Goal: Find specific page/section: Find specific page/section

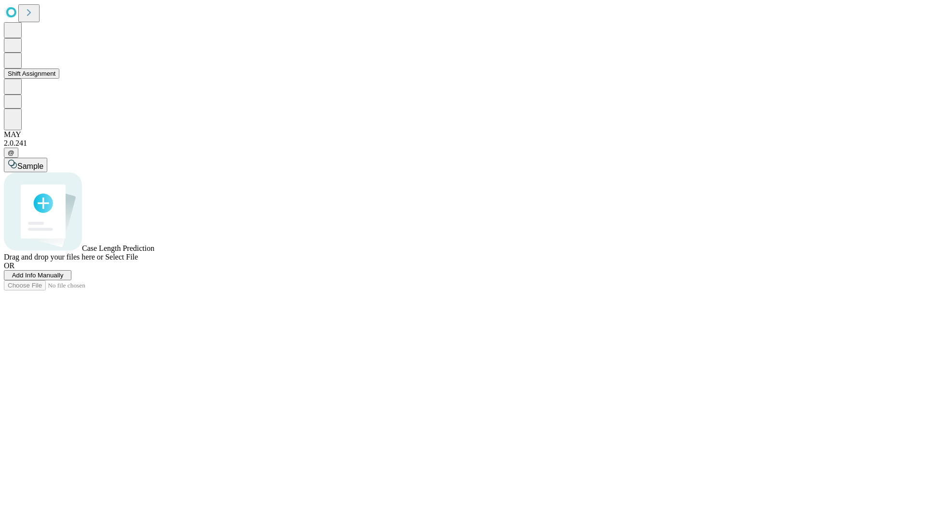
click at [59, 79] on button "Shift Assignment" at bounding box center [31, 73] width 55 height 10
